Goal: Task Accomplishment & Management: Use online tool/utility

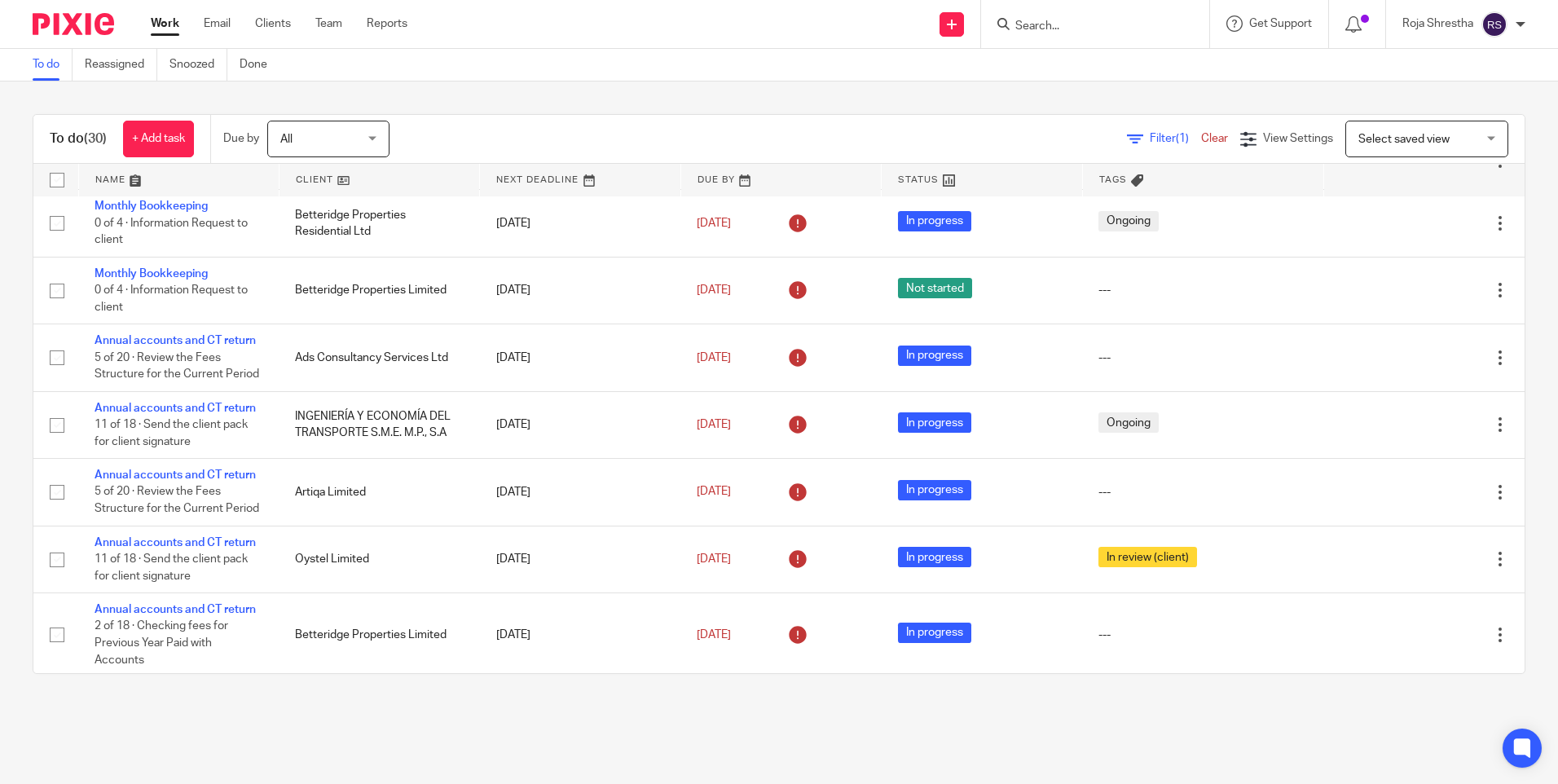
scroll to position [593, 0]
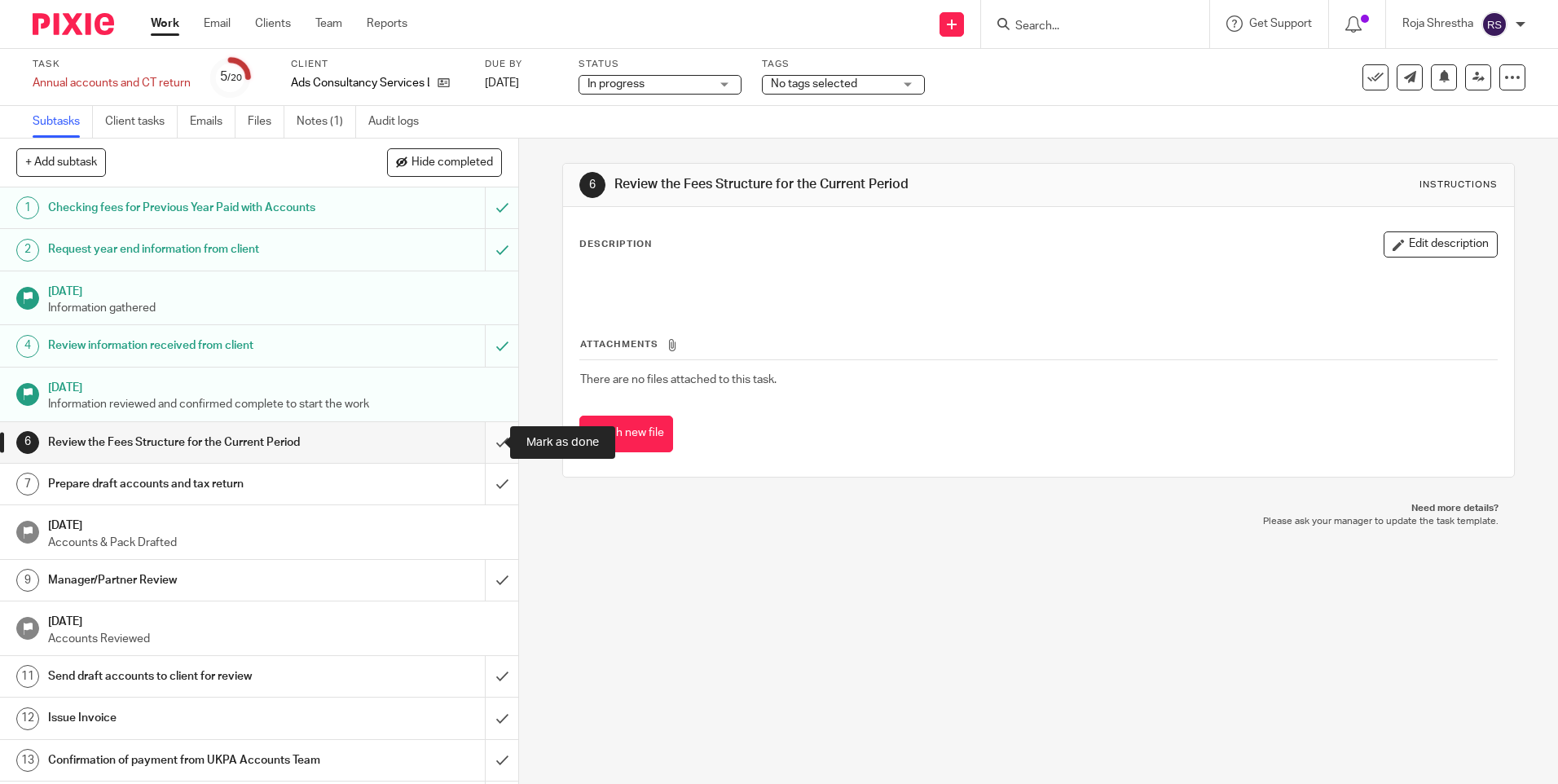
click at [482, 436] on input "submit" at bounding box center [259, 443] width 518 height 41
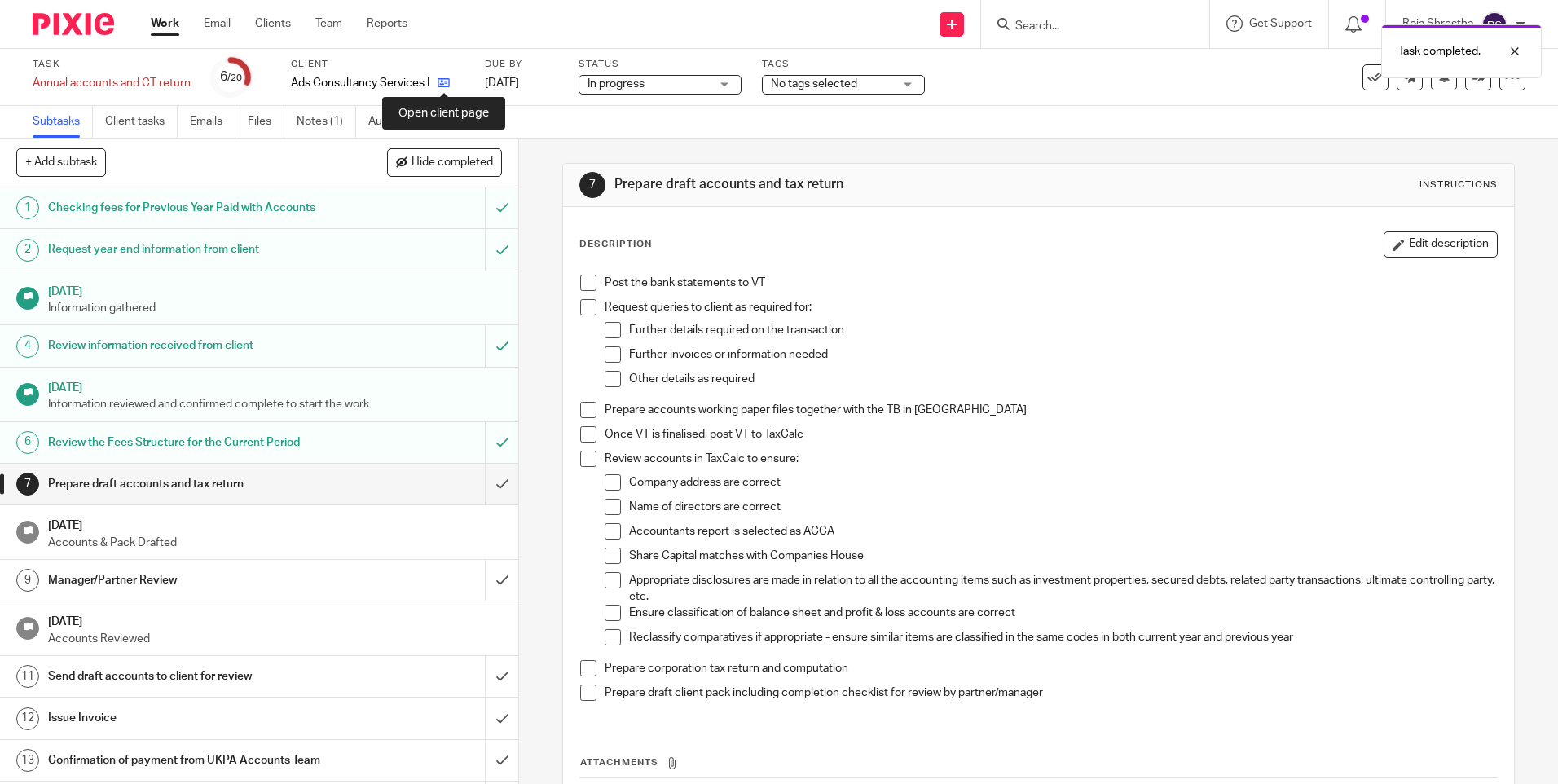
click at [445, 81] on icon at bounding box center [443, 82] width 12 height 12
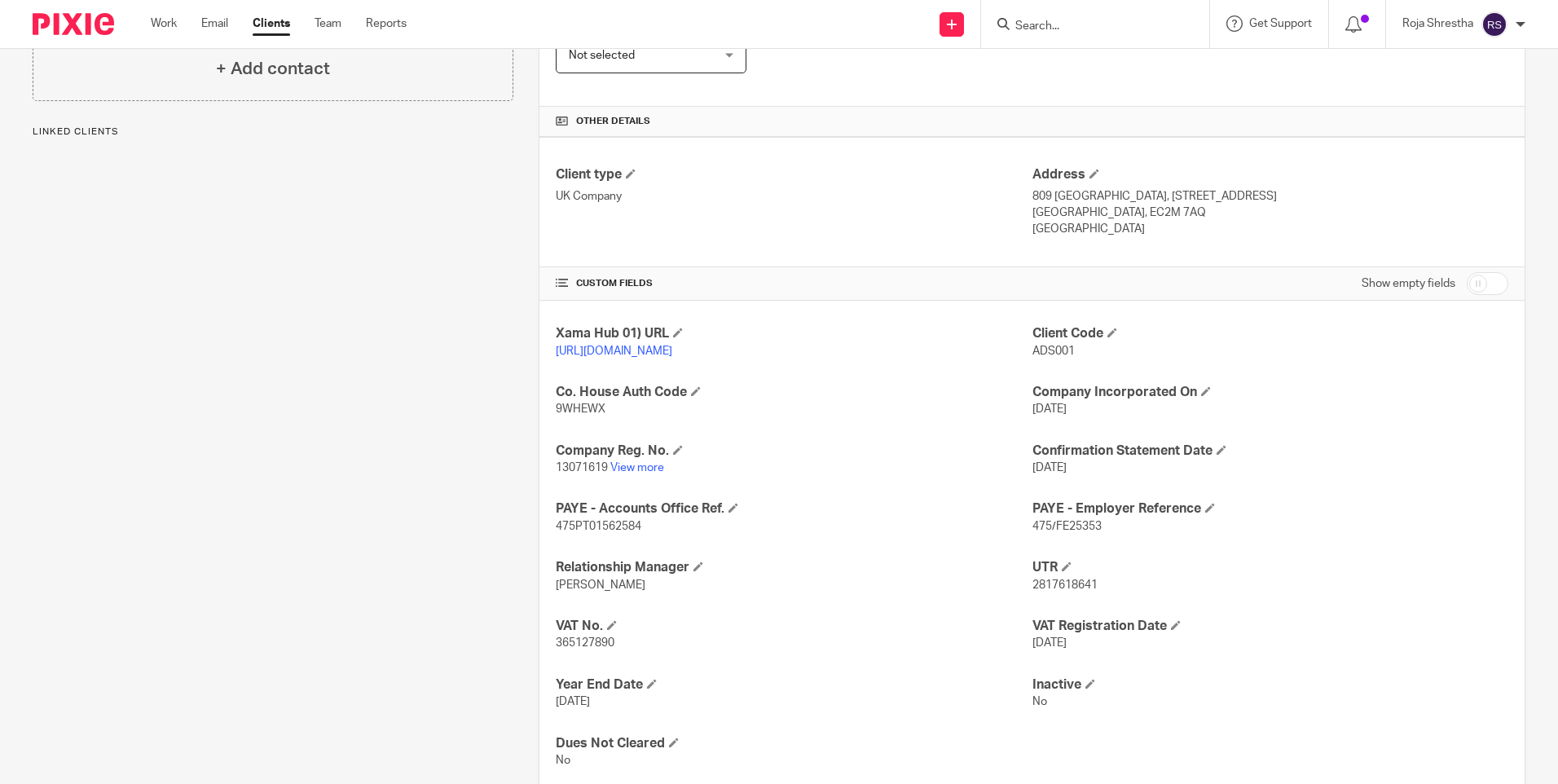
scroll to position [385, 0]
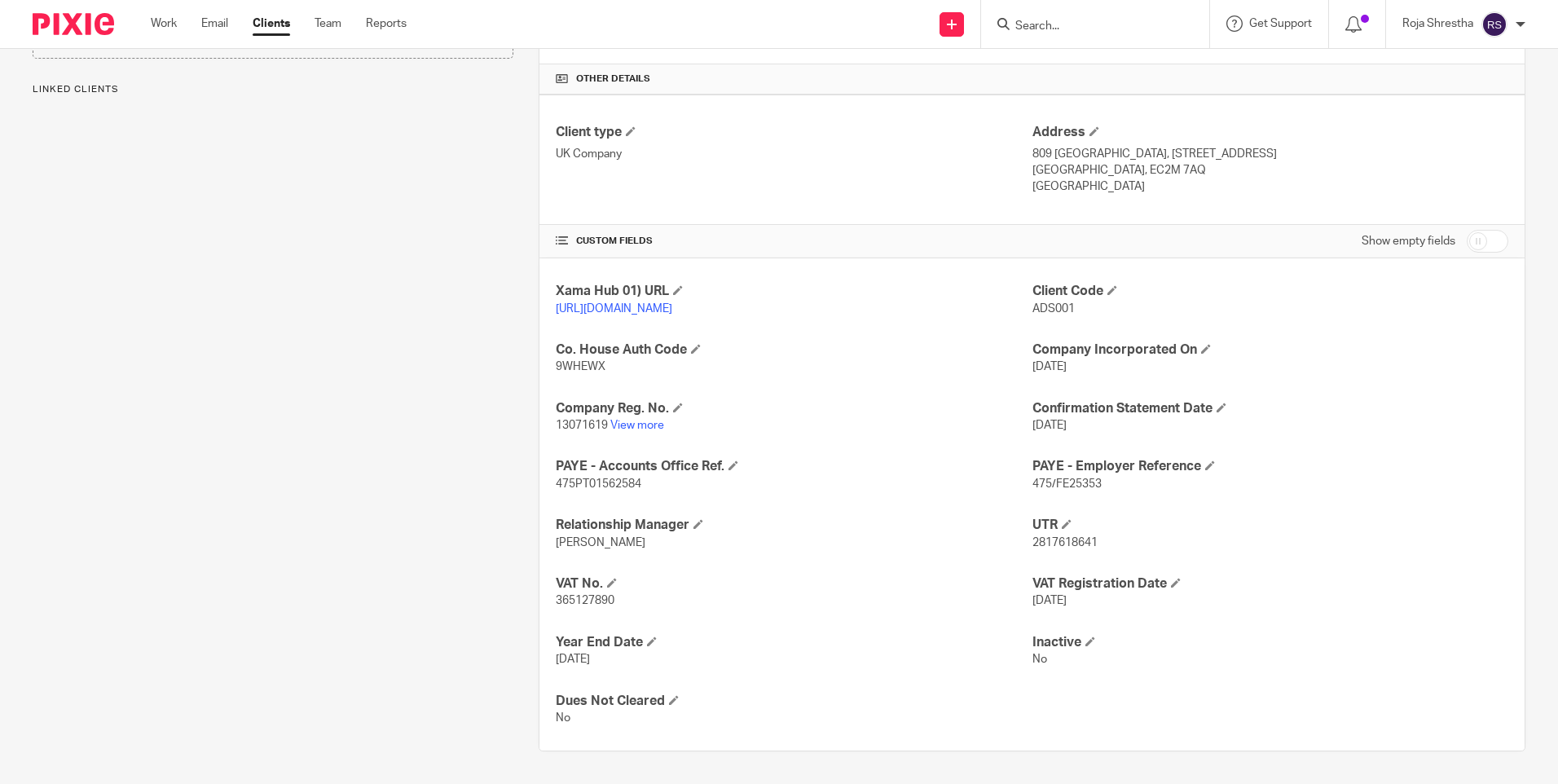
click at [611, 600] on span "365127890" at bounding box center [585, 601] width 58 height 12
click at [609, 597] on span "365127890" at bounding box center [585, 601] width 58 height 12
click at [612, 597] on p "365127890" at bounding box center [793, 601] width 476 height 16
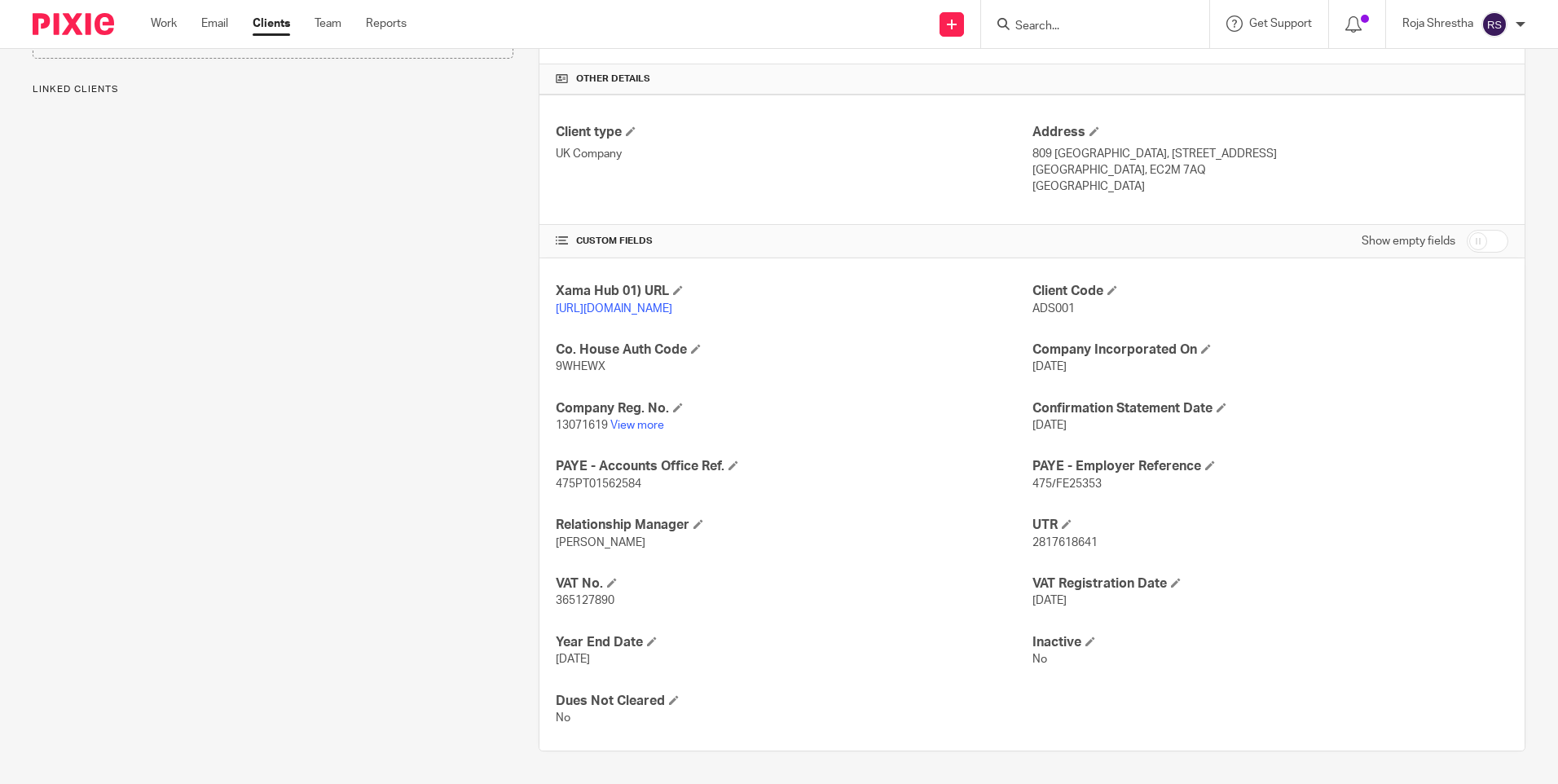
click at [612, 598] on p "365127890" at bounding box center [793, 601] width 476 height 16
drag, startPoint x: 612, startPoint y: 598, endPoint x: 548, endPoint y: 604, distance: 64.3
click at [548, 604] on div "Xama Hub 01) URL [URL][DOMAIN_NAME] Client Code ADS001 Co. House Auth Code 9WHE…" at bounding box center [1032, 504] width 986 height 492
click at [644, 601] on p "365127890" at bounding box center [793, 601] width 476 height 16
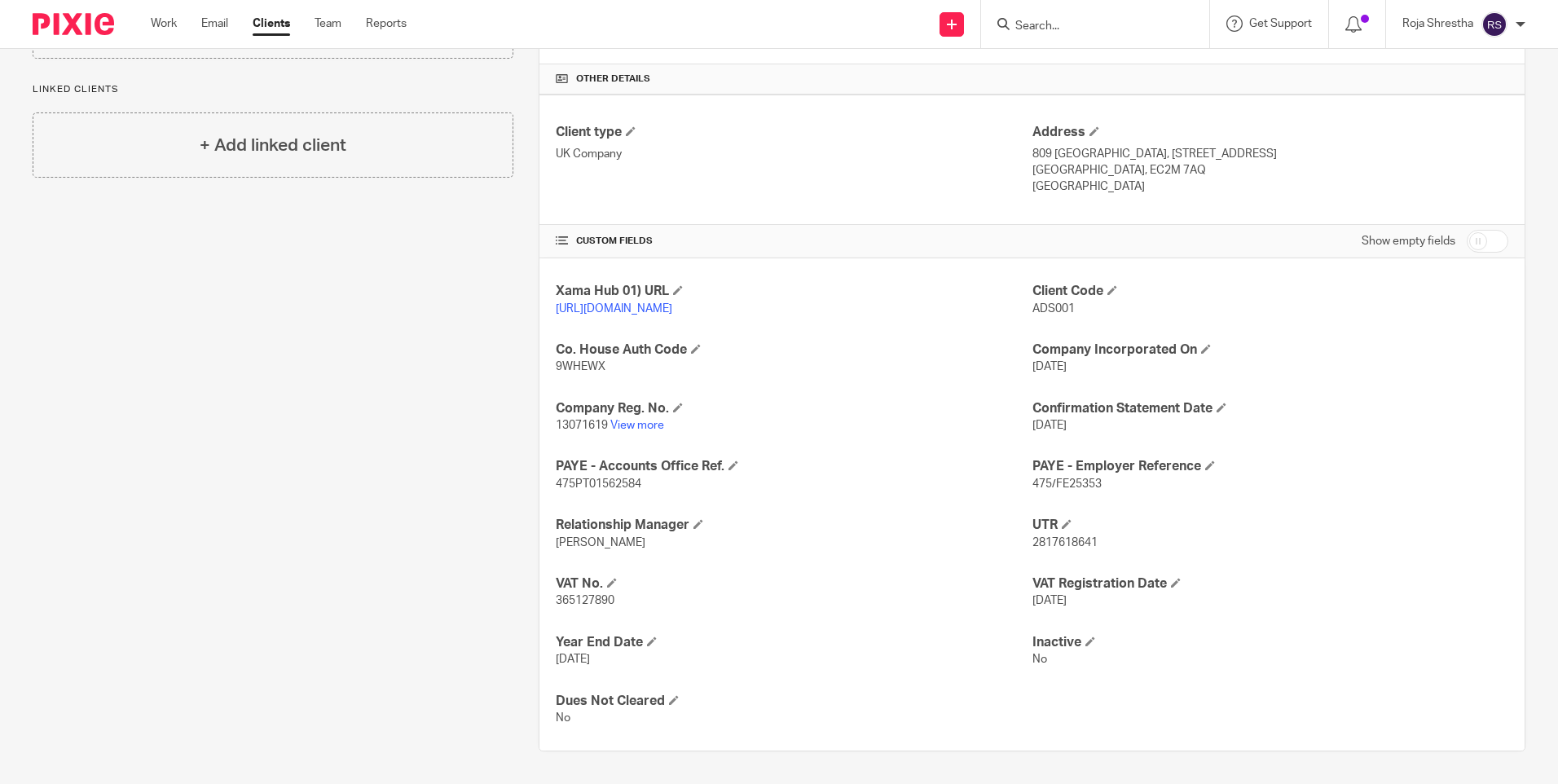
click at [612, 599] on p "365127890" at bounding box center [793, 601] width 476 height 16
click at [610, 599] on p "365127890" at bounding box center [793, 601] width 476 height 16
copy p "365127890"
click at [635, 421] on link "View more" at bounding box center [636, 426] width 53 height 12
